Goal: Task Accomplishment & Management: Manage account settings

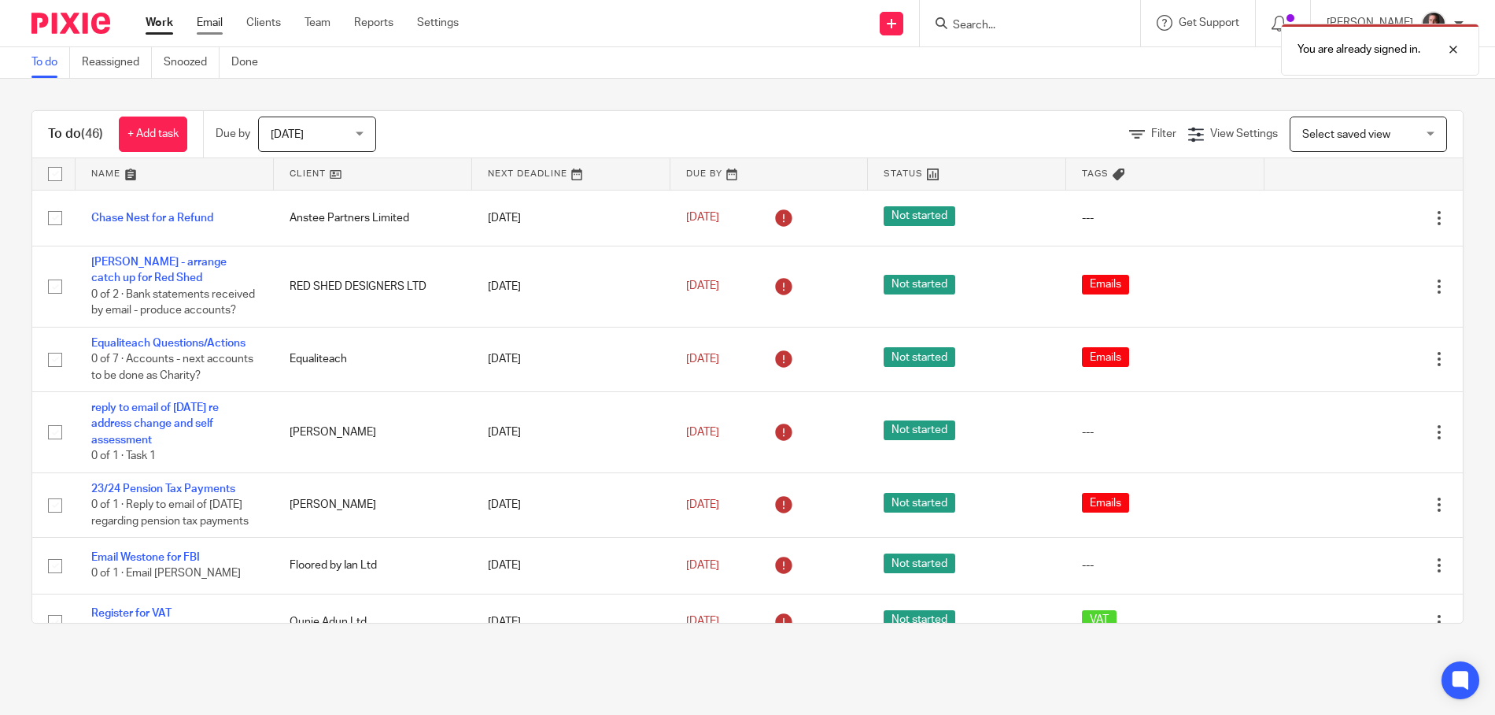
click at [205, 22] on link "Email" at bounding box center [210, 23] width 26 height 16
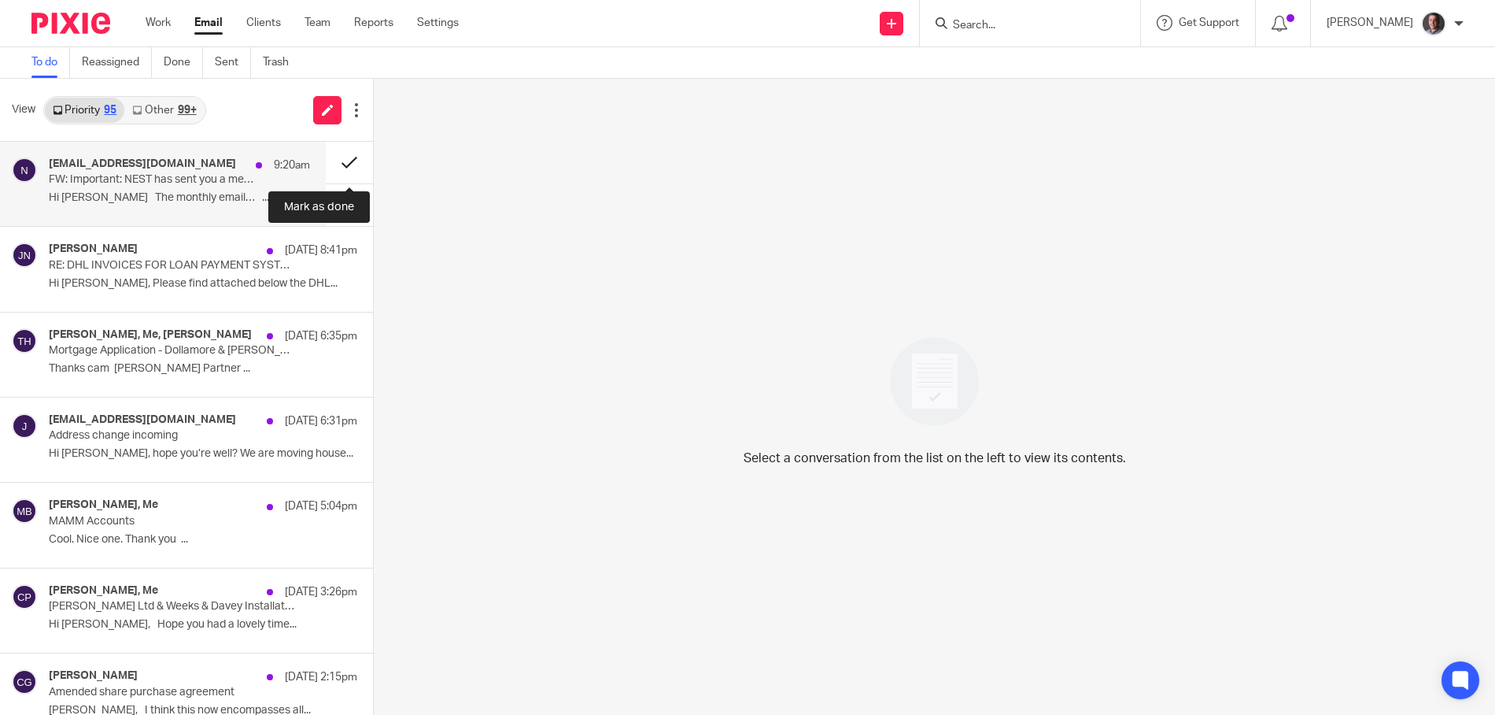
click at [348, 161] on button at bounding box center [349, 163] width 47 height 42
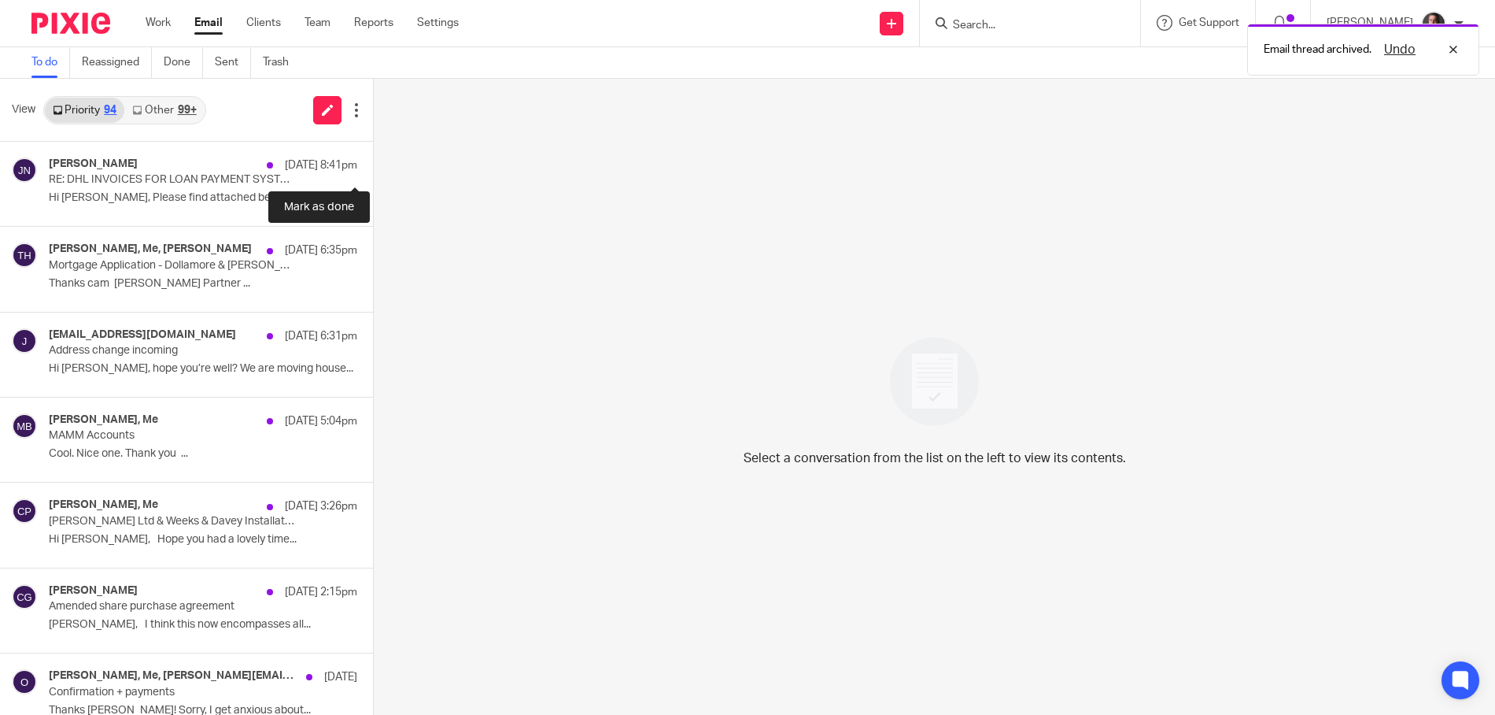
click at [373, 161] on button at bounding box center [379, 163] width 13 height 42
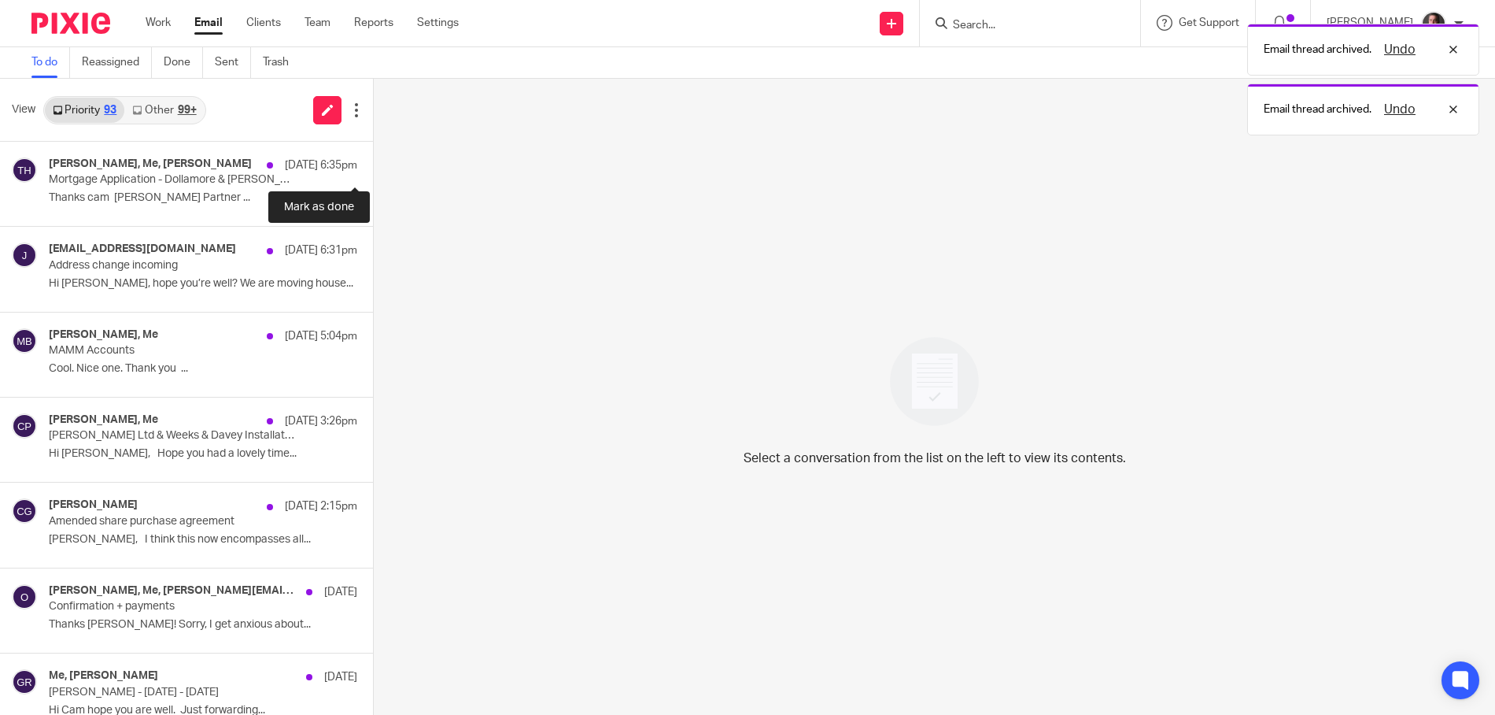
click at [373, 161] on button at bounding box center [379, 163] width 13 height 42
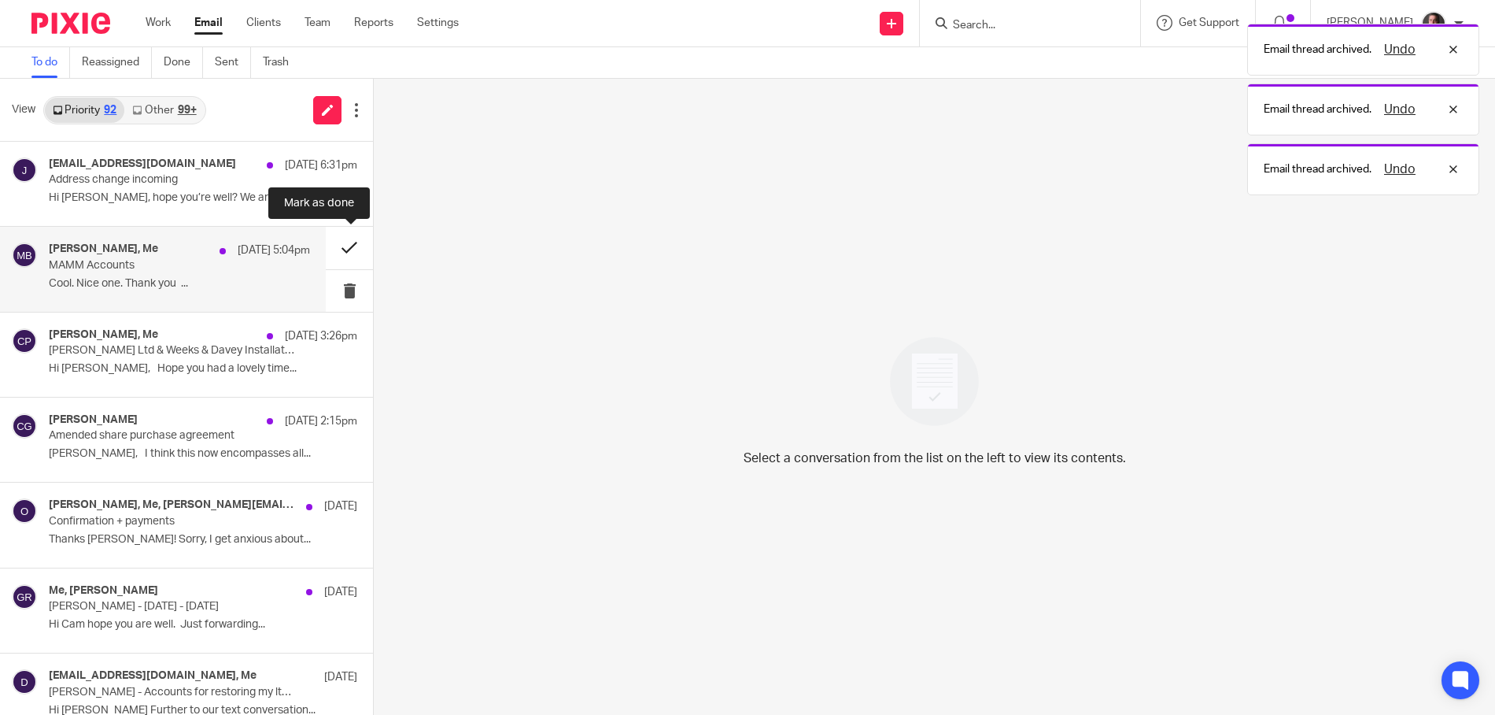
click at [351, 246] on button at bounding box center [349, 248] width 47 height 42
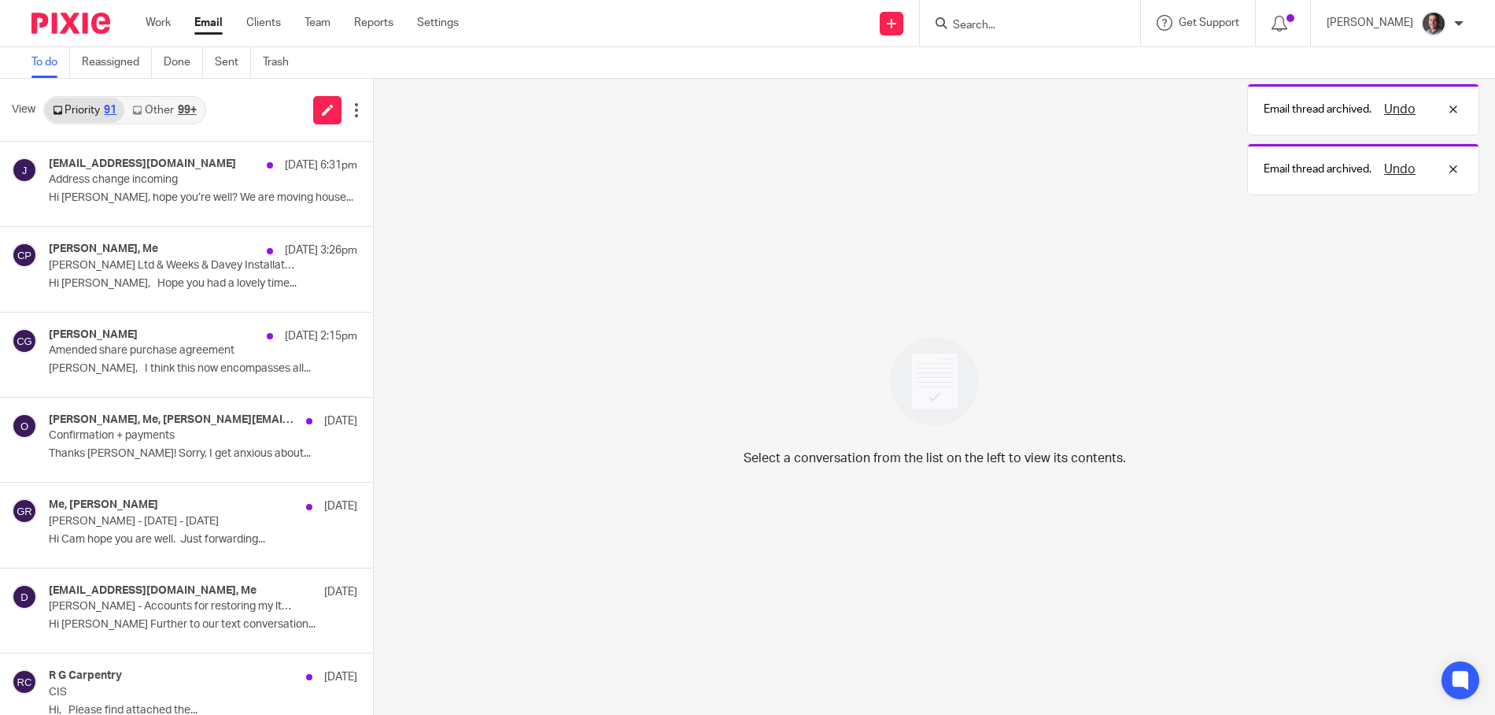
click at [173, 113] on link "Other 99+" at bounding box center [163, 110] width 79 height 25
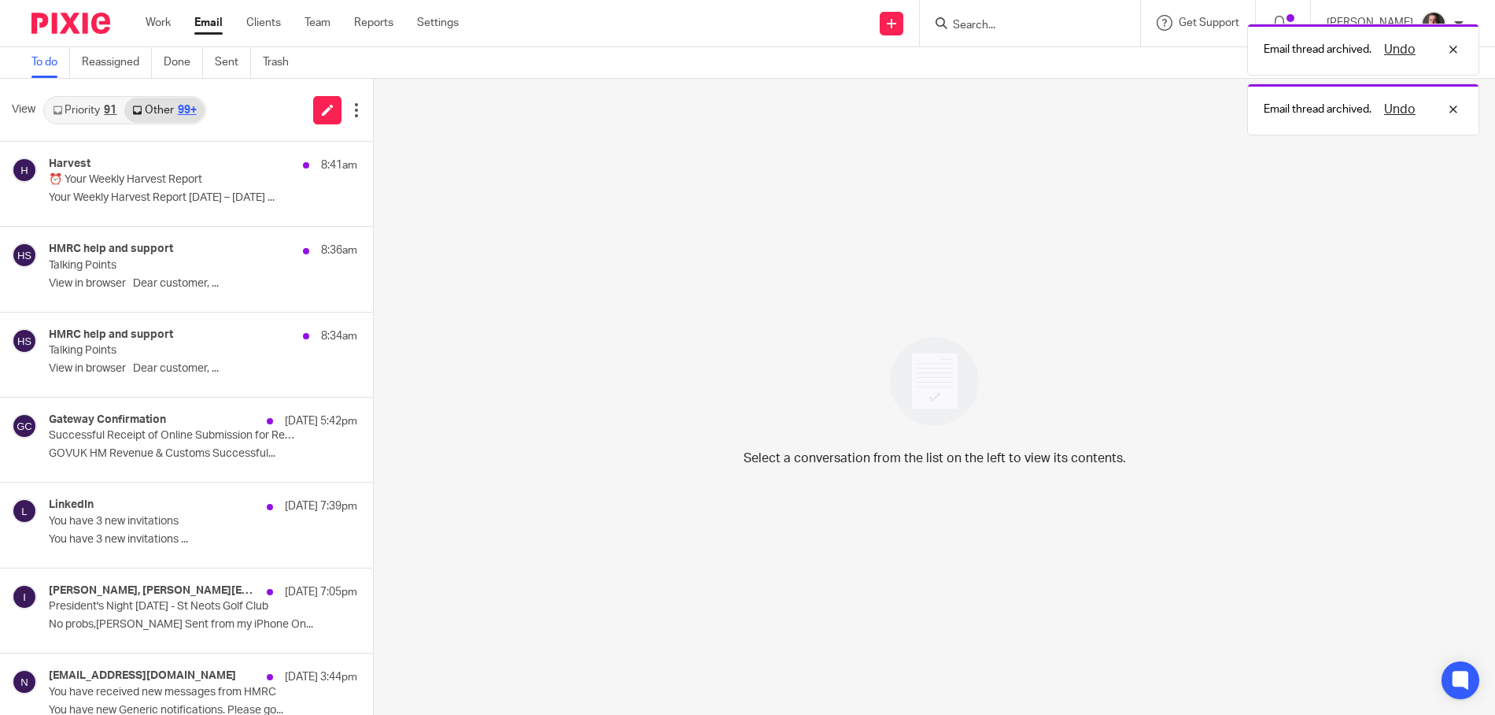
click at [66, 107] on link "Priority 91" at bounding box center [84, 110] width 79 height 25
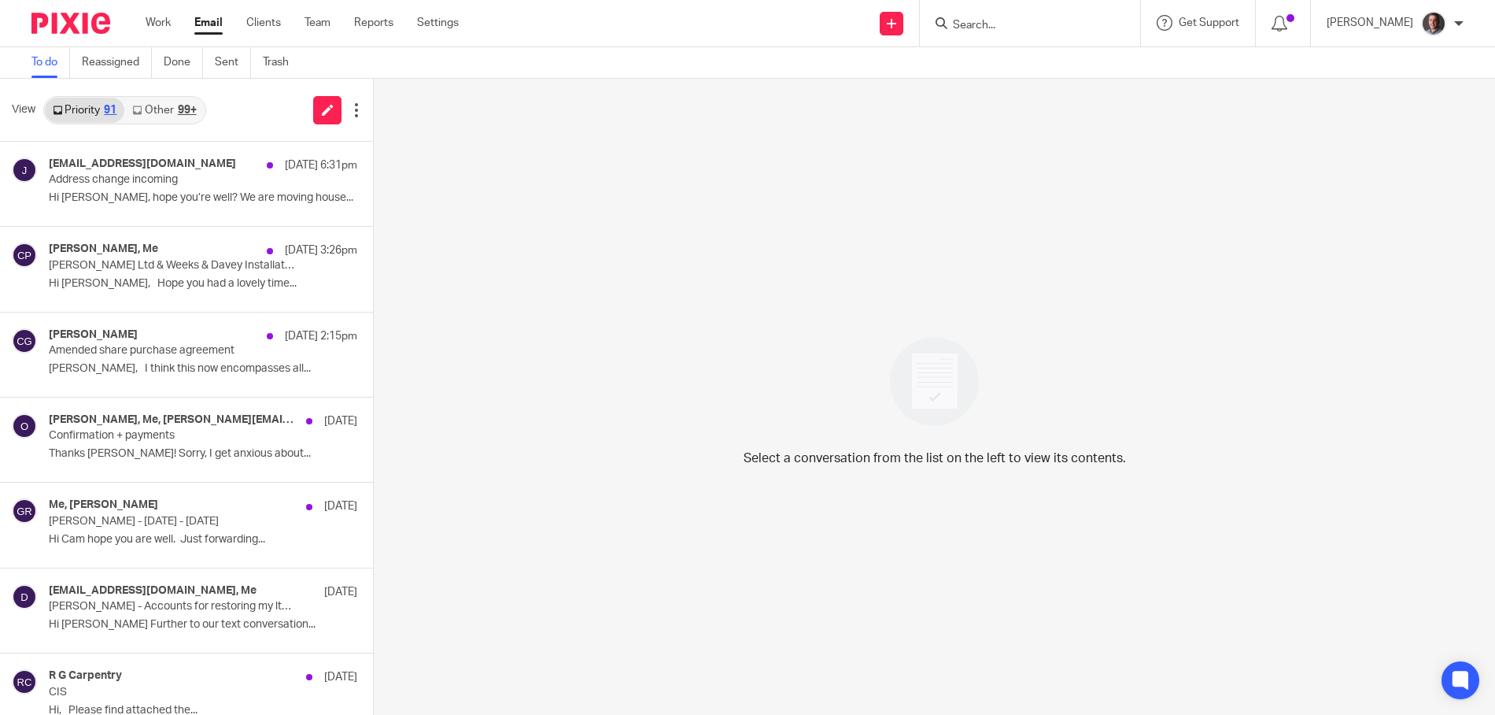
click at [173, 108] on link "Other 99+" at bounding box center [163, 110] width 79 height 25
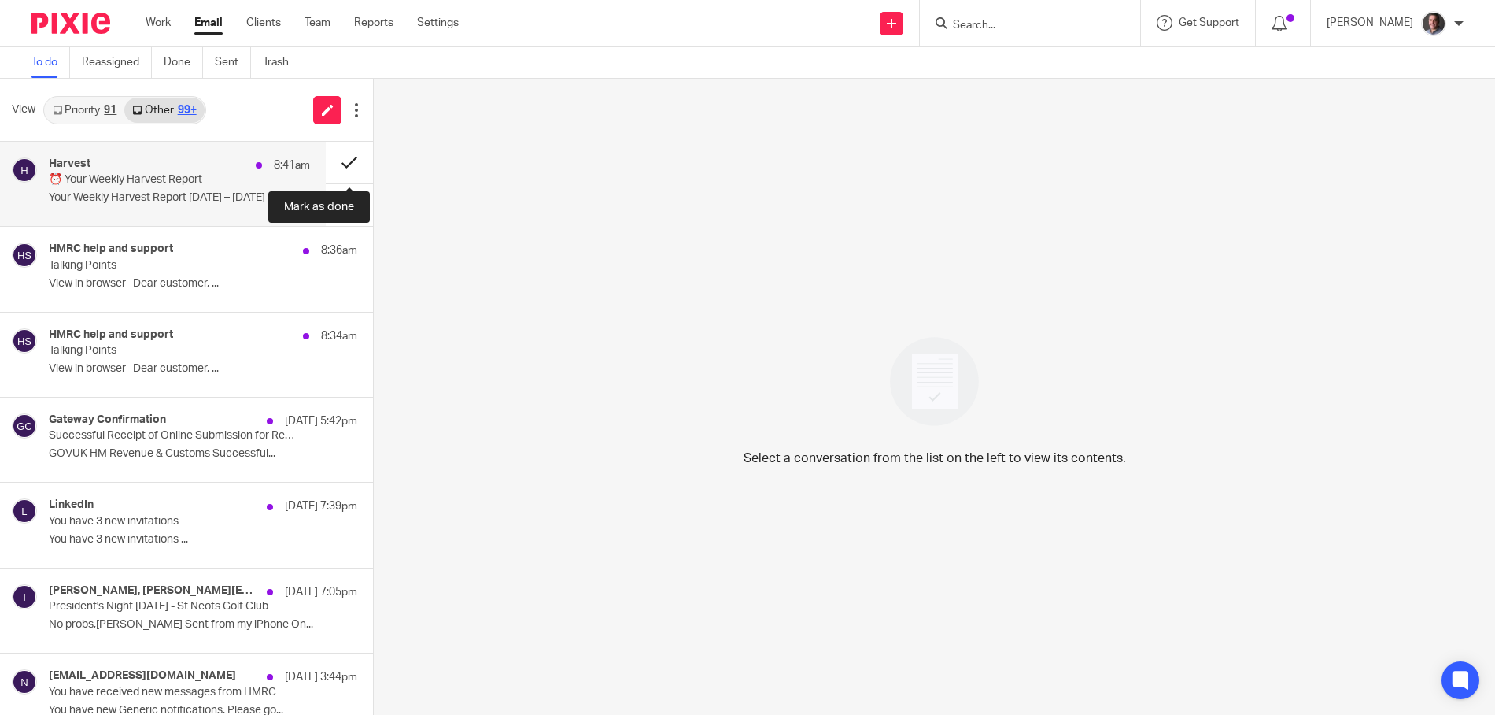
click at [345, 159] on button at bounding box center [349, 163] width 47 height 42
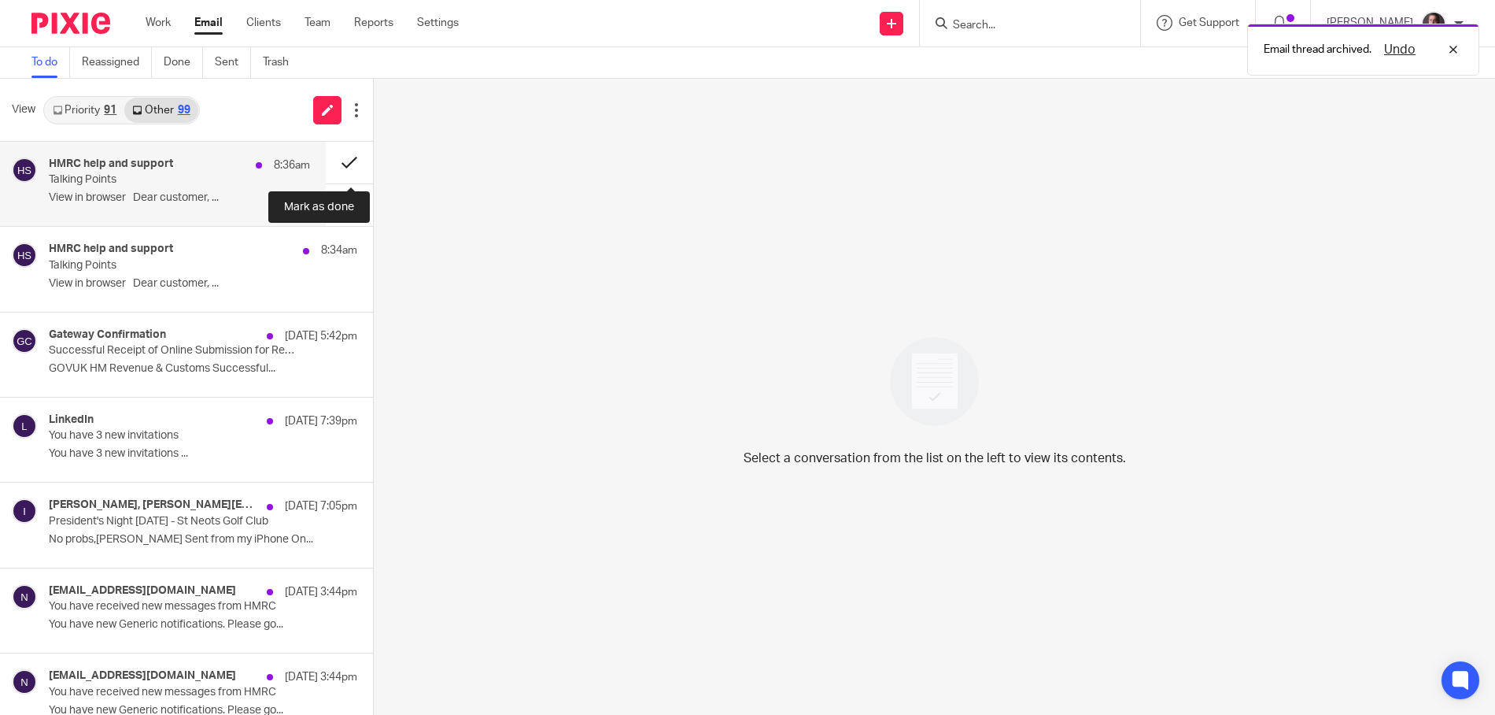
click at [345, 159] on button at bounding box center [349, 163] width 47 height 42
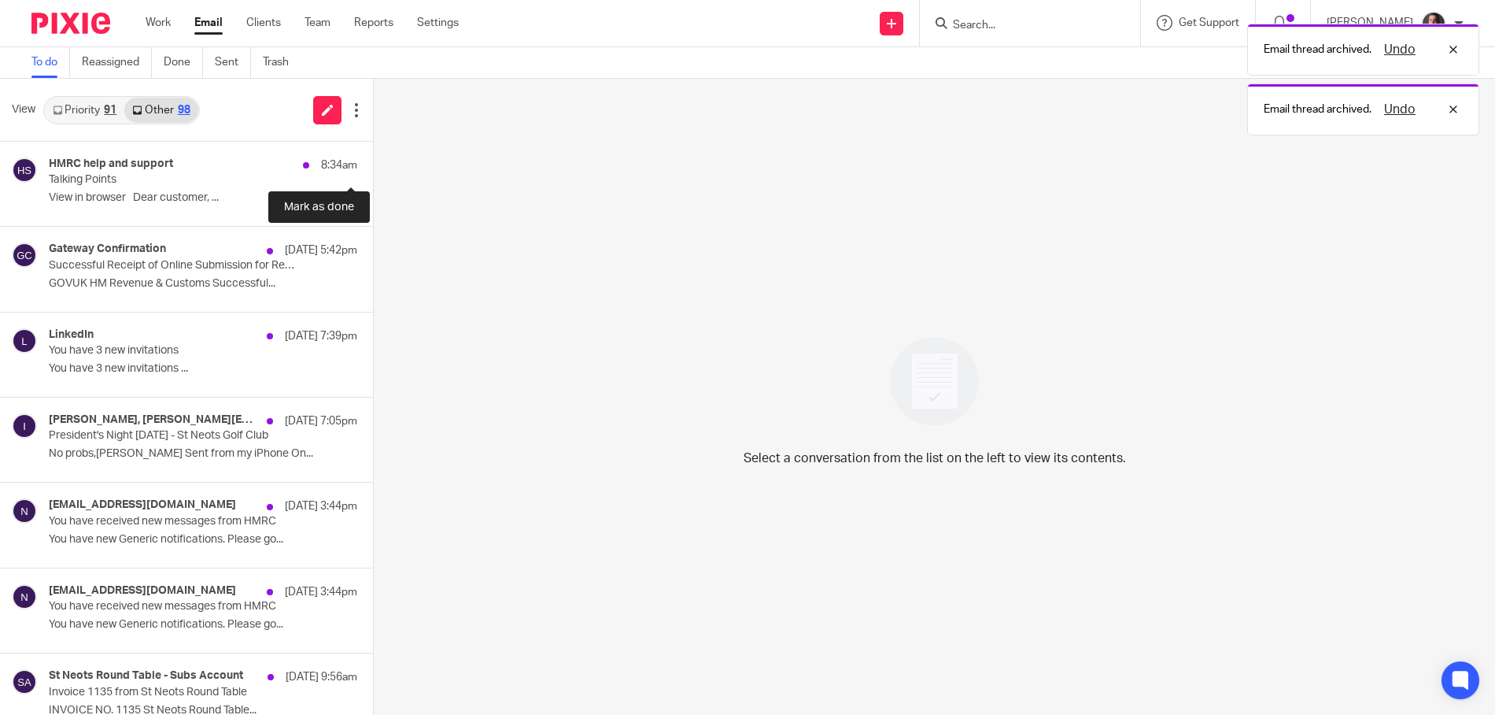
click at [373, 159] on button at bounding box center [379, 163] width 13 height 42
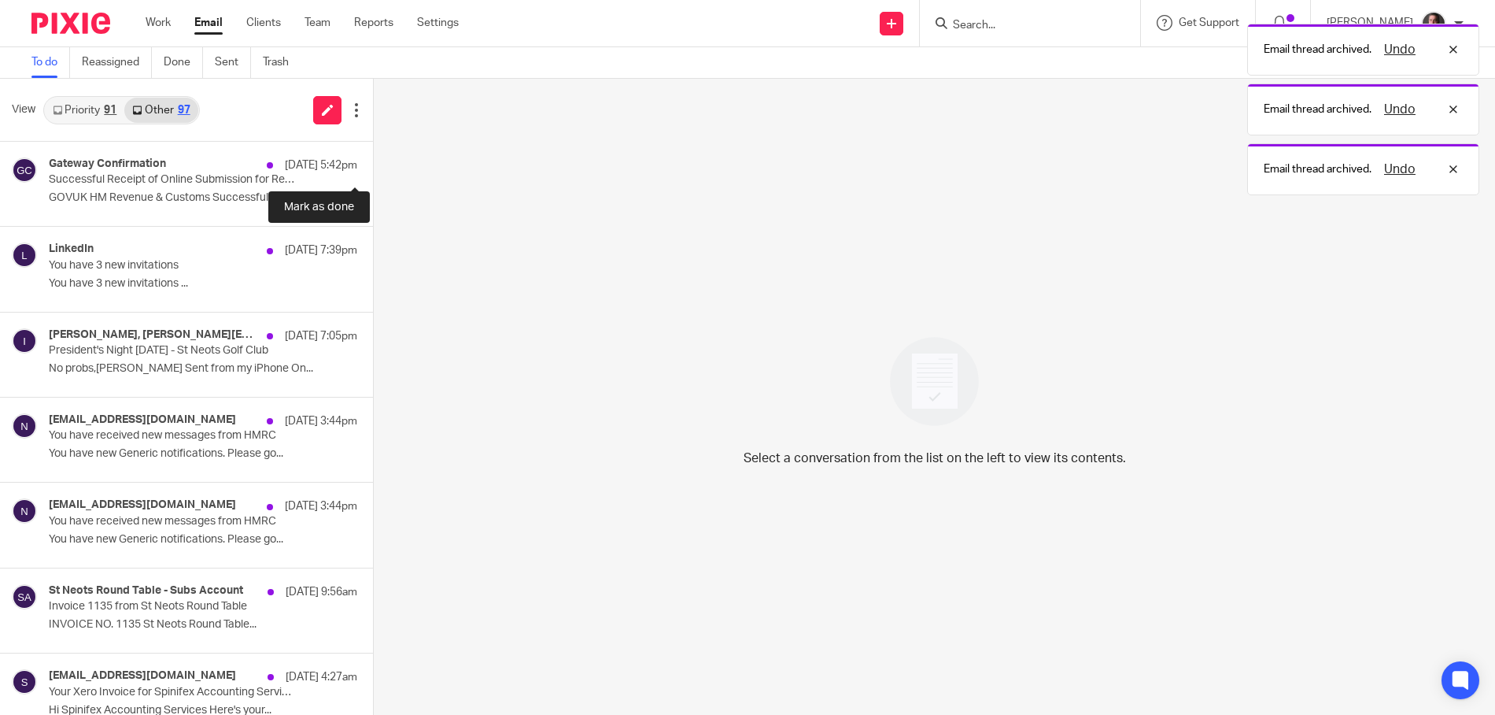
click at [373, 159] on button at bounding box center [379, 163] width 13 height 42
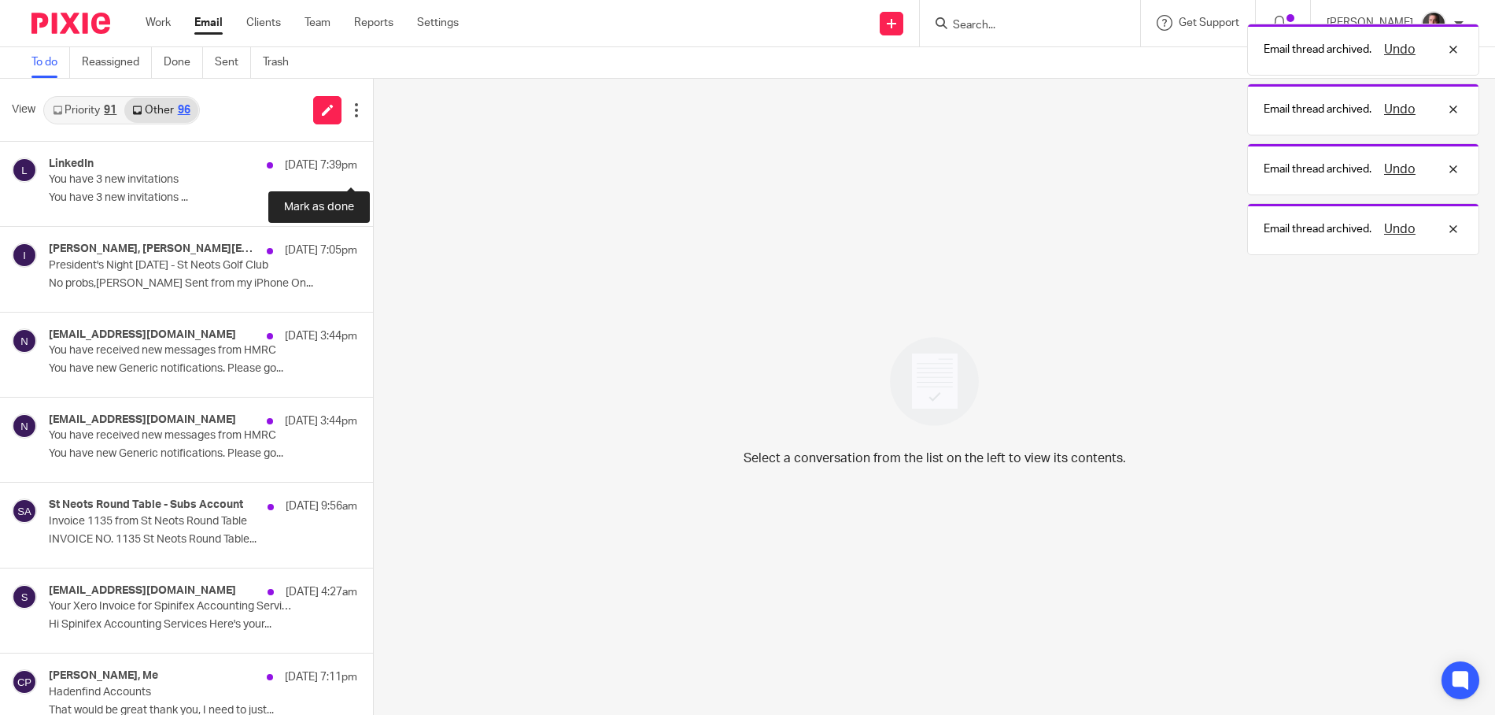
click at [373, 159] on button at bounding box center [379, 163] width 13 height 42
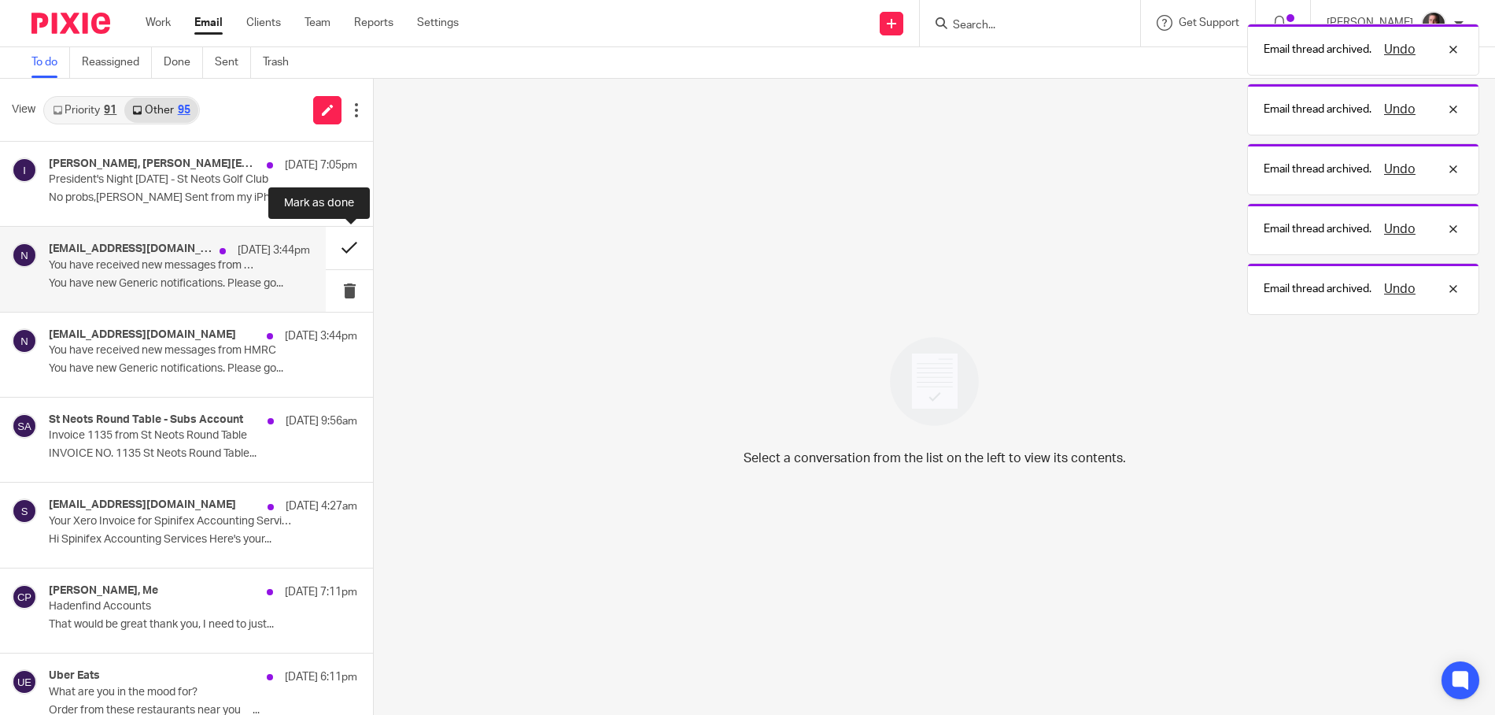
click at [348, 247] on button at bounding box center [349, 248] width 47 height 42
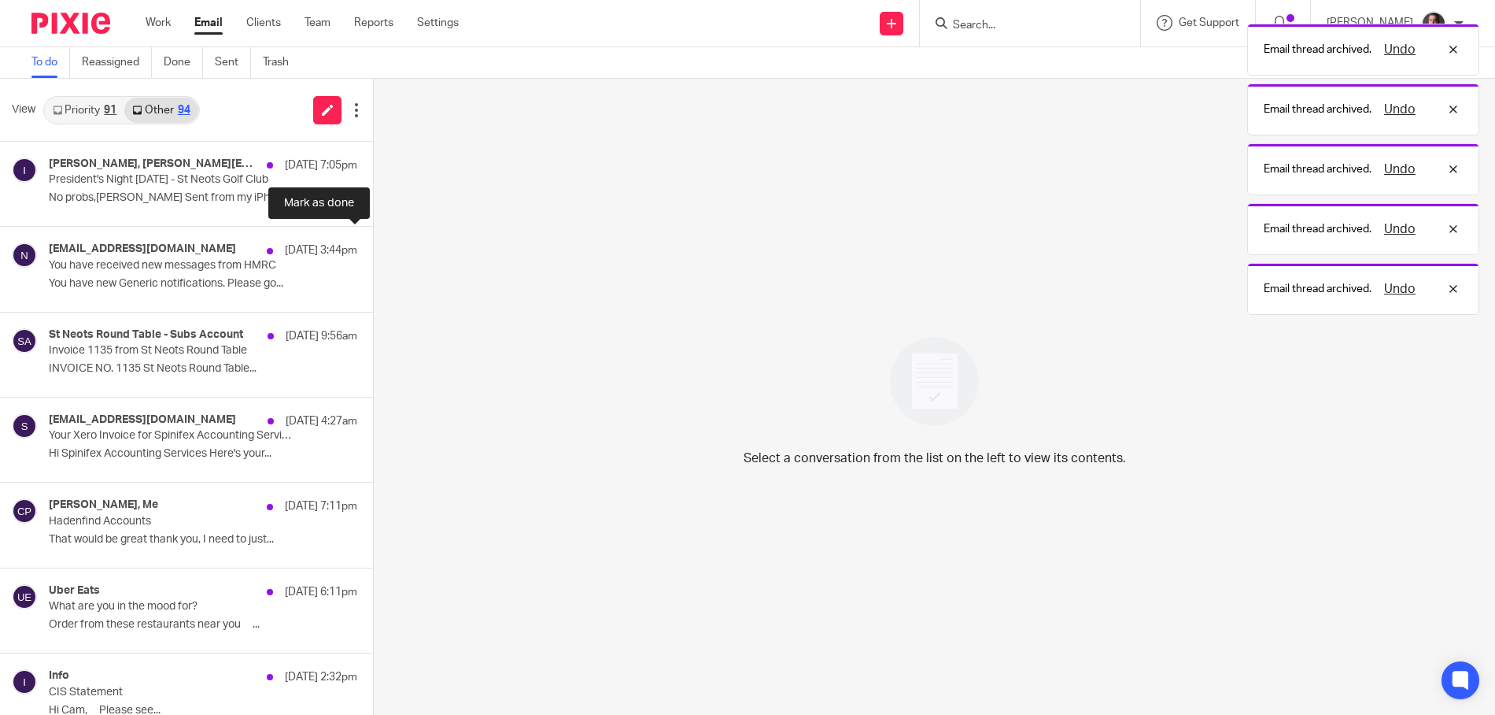
click at [373, 247] on button at bounding box center [379, 248] width 13 height 42
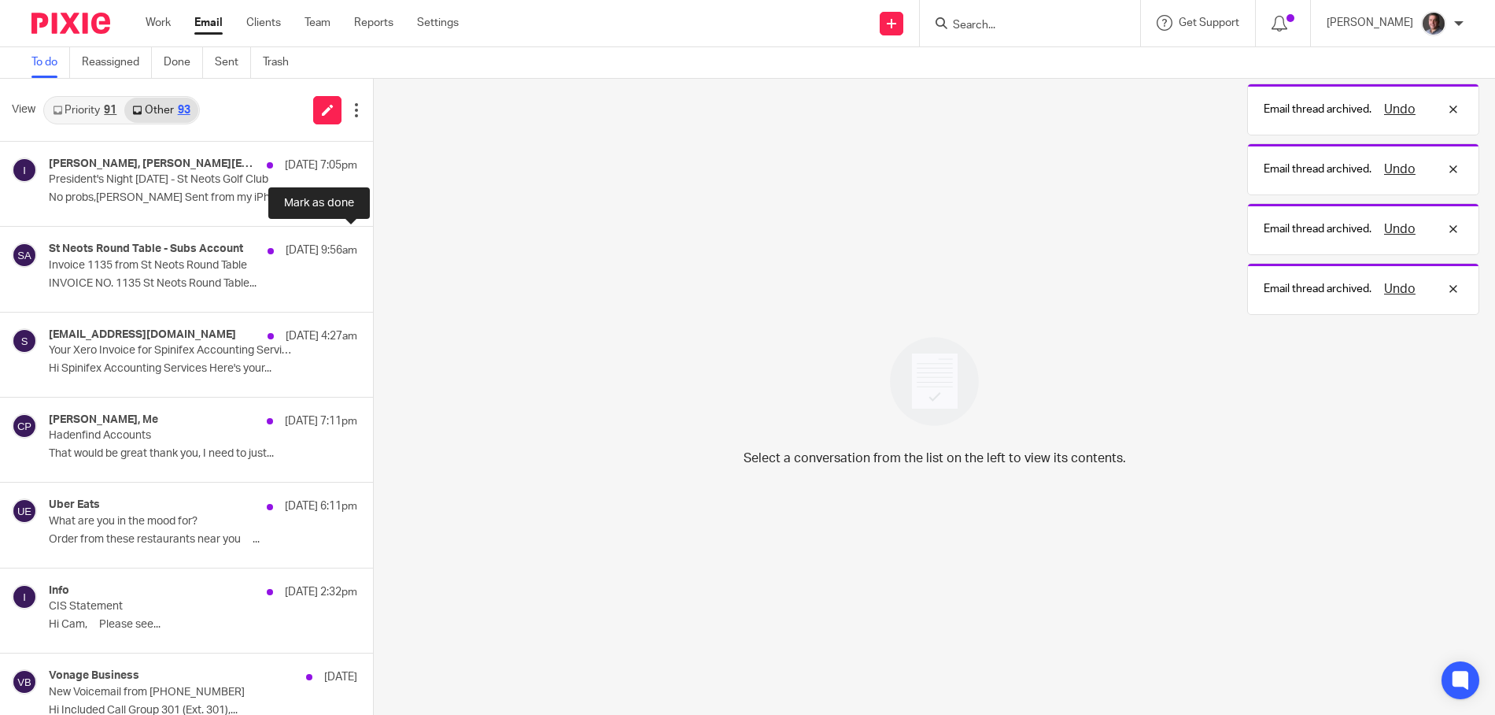
click at [373, 247] on button at bounding box center [379, 248] width 13 height 42
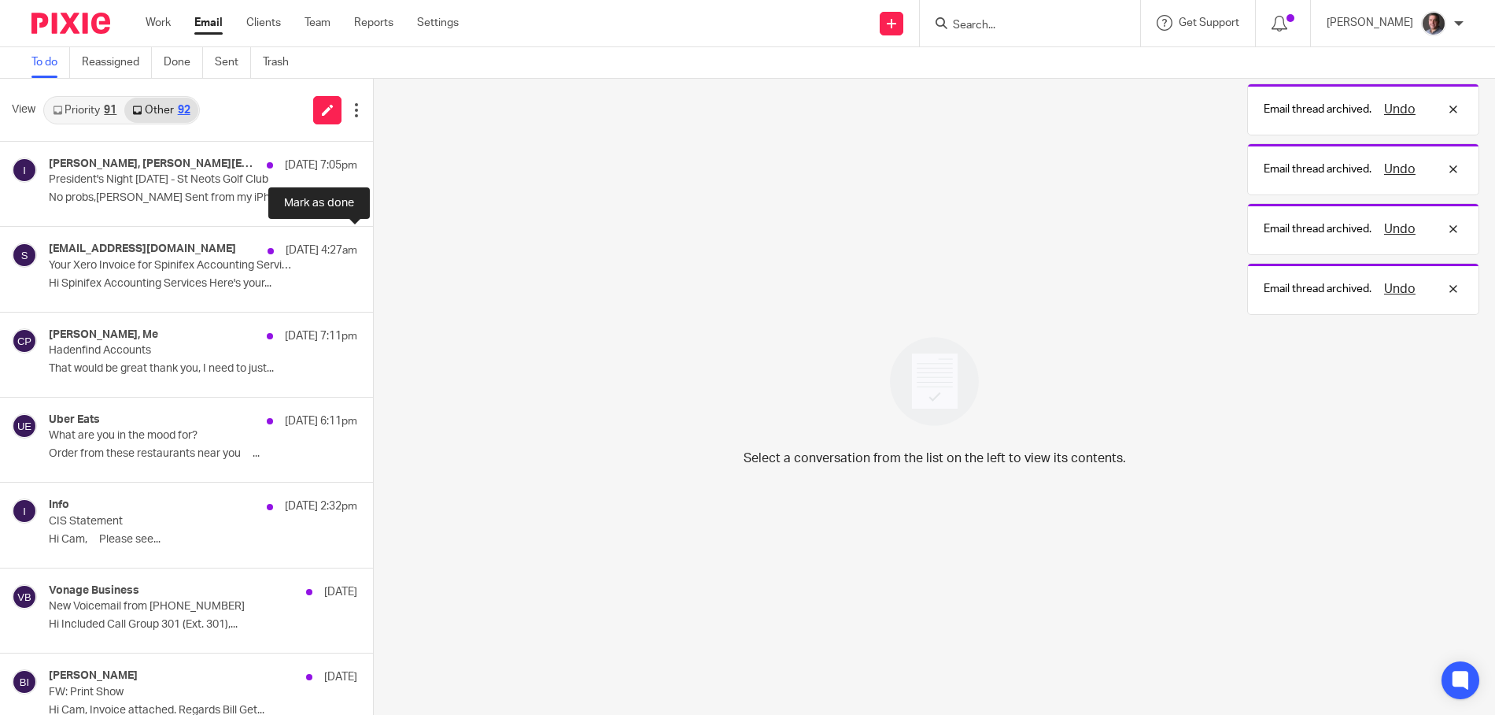
click at [373, 247] on button at bounding box center [379, 248] width 13 height 42
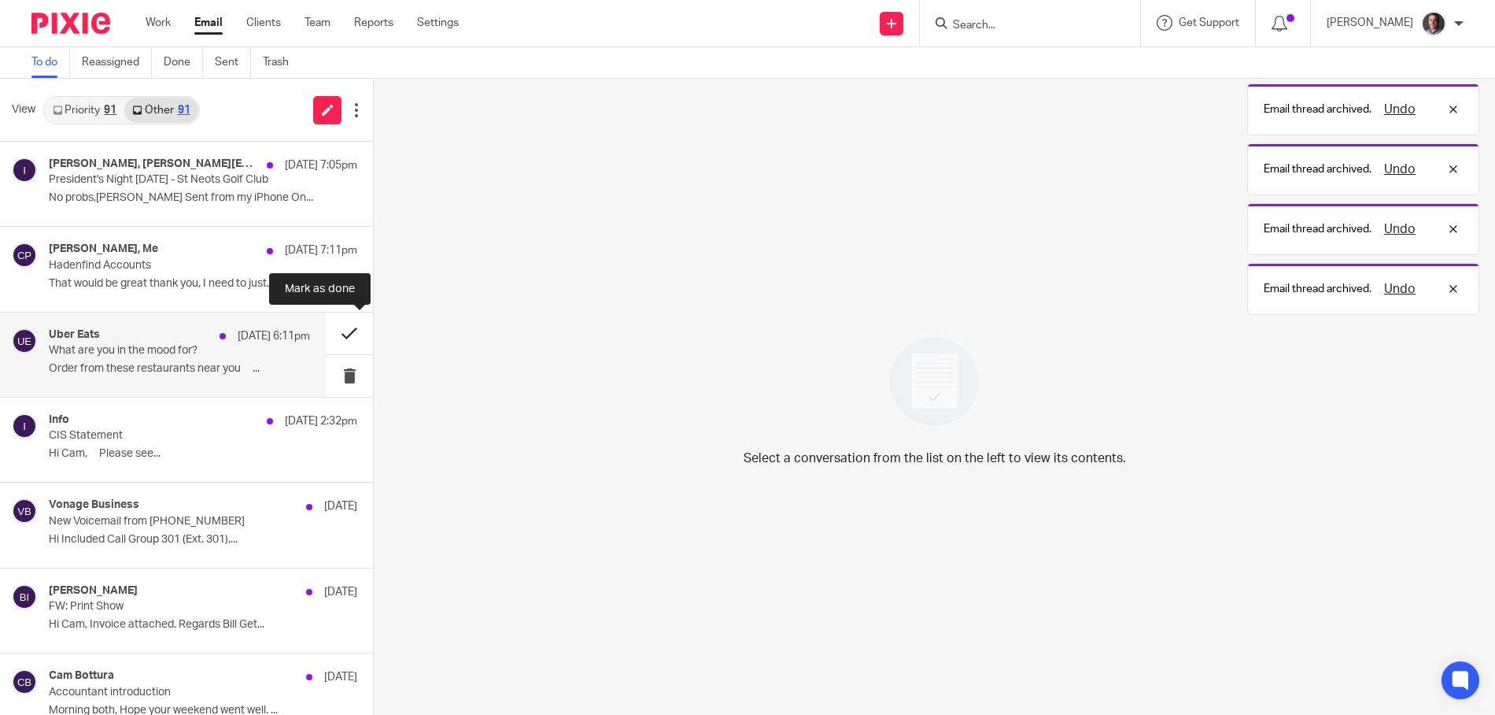
click at [351, 332] on button at bounding box center [349, 333] width 47 height 42
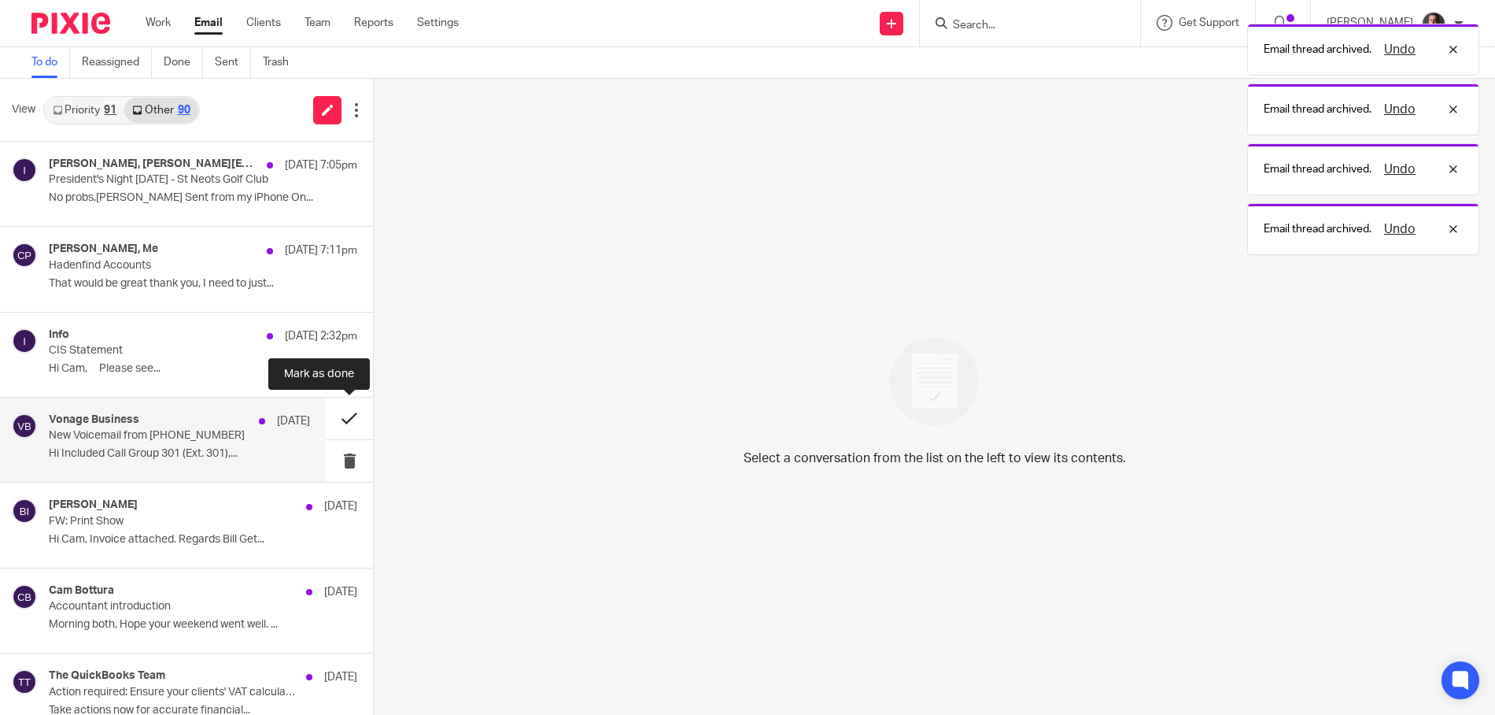
click at [349, 417] on button at bounding box center [349, 418] width 47 height 42
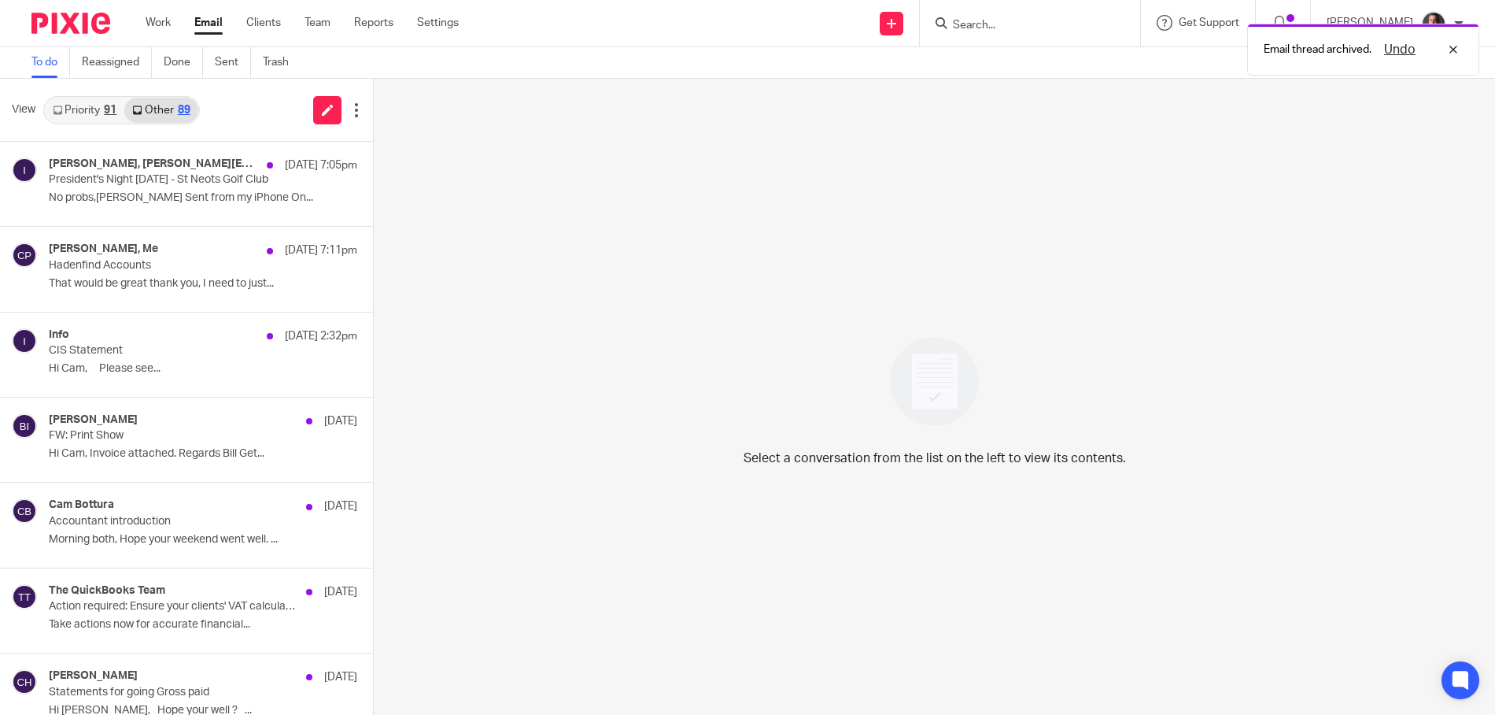
click at [99, 105] on link "Priority 91" at bounding box center [84, 110] width 79 height 25
